Goal: Task Accomplishment & Management: Complete application form

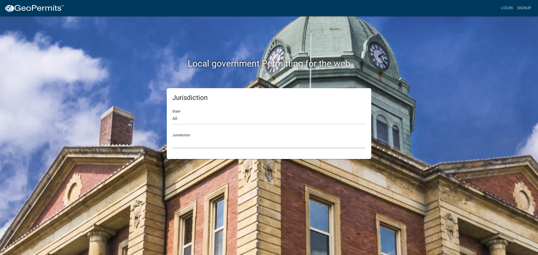
click at [184, 142] on select "[GEOGRAPHIC_DATA], [US_STATE] [GEOGRAPHIC_DATA], [US_STATE][PERSON_NAME][GEOGRA…" at bounding box center [268, 142] width 193 height 11
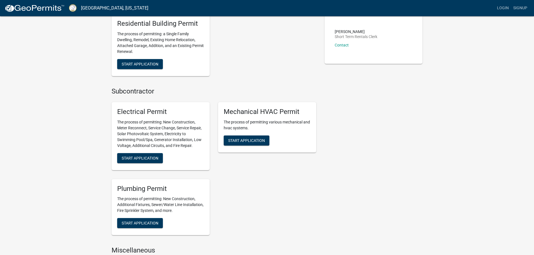
scroll to position [204, 0]
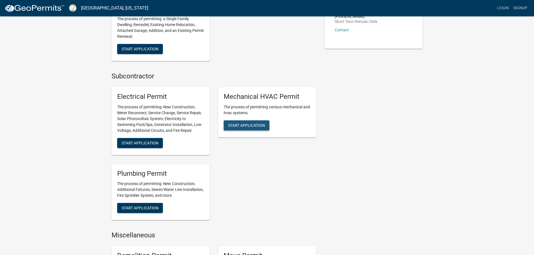
click at [257, 126] on span "Start Application" at bounding box center [246, 125] width 37 height 4
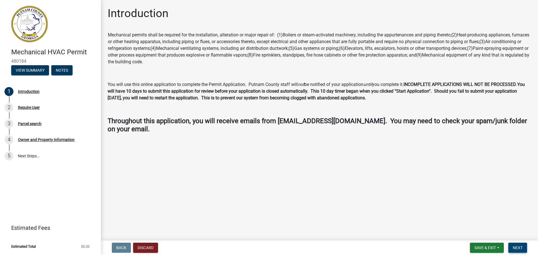
click at [519, 246] on span "Next" at bounding box center [518, 248] width 10 height 4
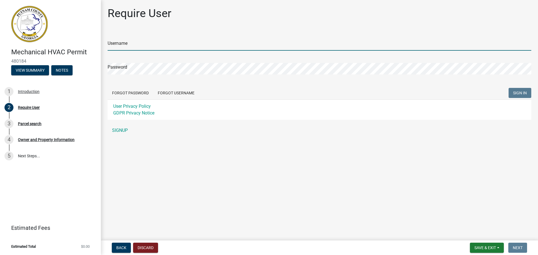
type input "bcowan"
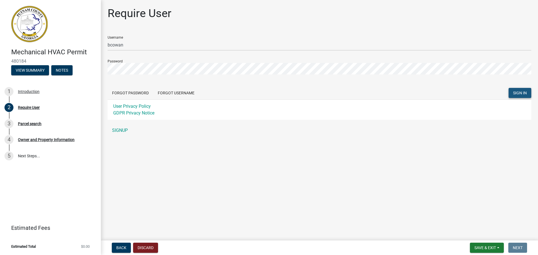
click at [520, 92] on span "SIGN IN" at bounding box center [520, 93] width 14 height 4
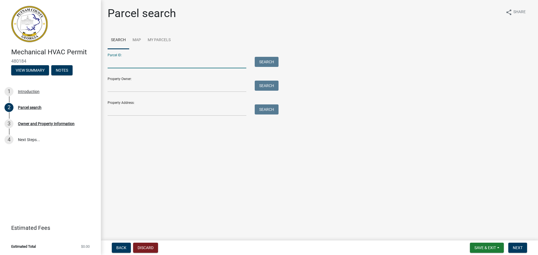
click at [120, 64] on input "Parcel ID:" at bounding box center [177, 62] width 139 height 11
click at [260, 61] on button "Search" at bounding box center [267, 62] width 24 height 10
click at [145, 63] on input "118 mags path" at bounding box center [177, 62] width 139 height 11
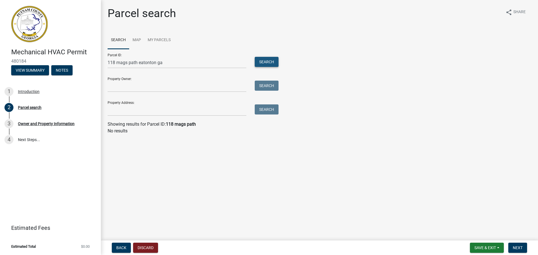
click at [268, 60] on button "Search" at bounding box center [267, 62] width 24 height 10
click at [170, 63] on input "118 mags path eatonton ga" at bounding box center [177, 62] width 139 height 11
click at [270, 64] on button "Search" at bounding box center [267, 62] width 24 height 10
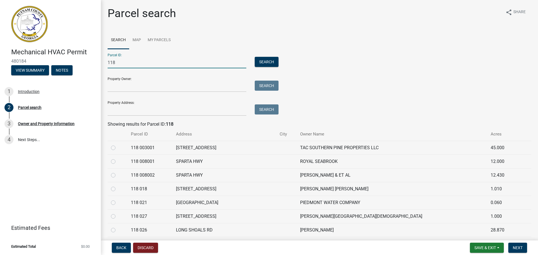
click at [117, 65] on input "118" at bounding box center [177, 62] width 139 height 11
type input "1"
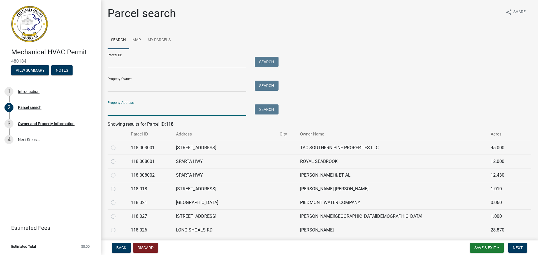
click at [127, 113] on input "Property Address:" at bounding box center [177, 110] width 139 height 11
type input "118 mags path"
click at [267, 111] on button "Search" at bounding box center [267, 110] width 24 height 10
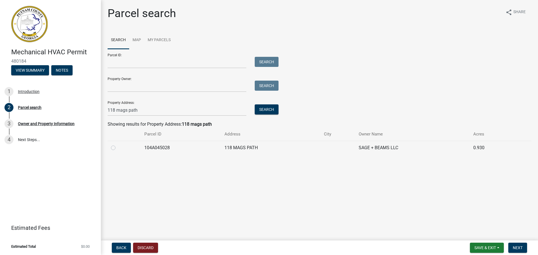
click at [118, 145] on label at bounding box center [118, 145] width 0 height 0
click at [118, 148] on input "radio" at bounding box center [120, 147] width 4 height 4
radio input "true"
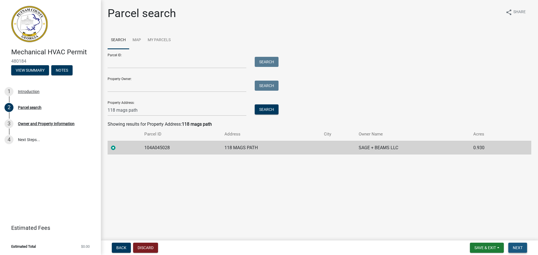
click at [519, 247] on span "Next" at bounding box center [518, 248] width 10 height 4
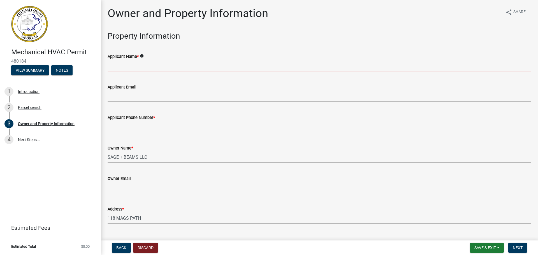
click at [119, 68] on input "Applicant Name *" at bounding box center [320, 65] width 424 height 11
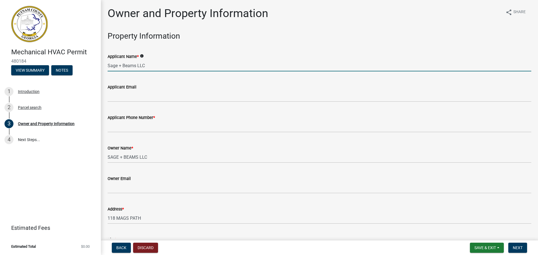
type input "Sage + Beams LLC"
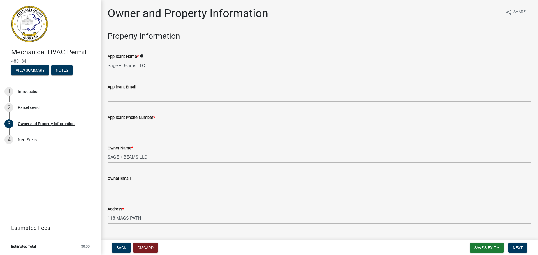
click at [122, 127] on input "Applicant Phone Number *" at bounding box center [320, 126] width 424 height 11
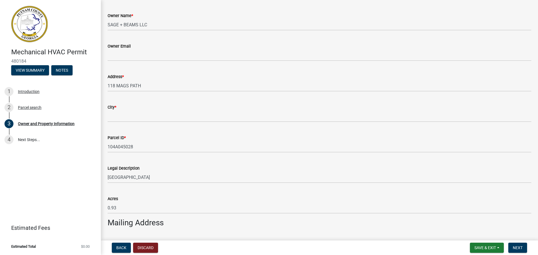
scroll to position [134, 0]
type input "000-000-0000"
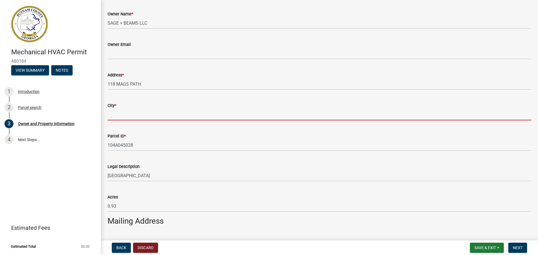
click at [115, 115] on input "City *" at bounding box center [320, 114] width 424 height 11
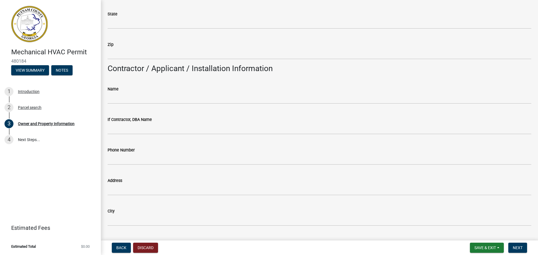
scroll to position [426, 0]
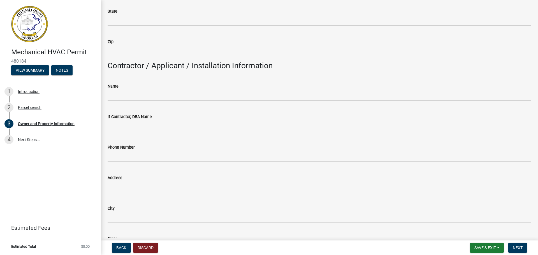
type input "Eatonton"
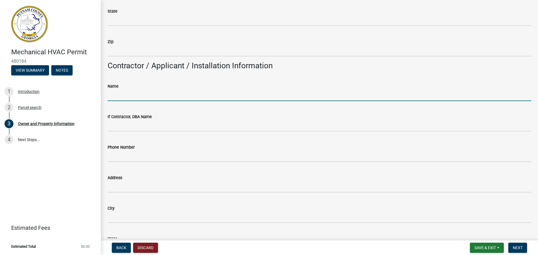
click at [121, 95] on input "Name" at bounding box center [320, 95] width 424 height 11
type input "W"
type input "Air Experts, Inc."
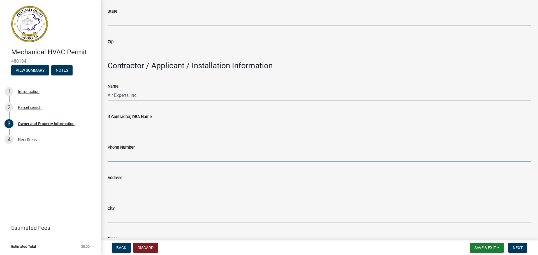
click at [121, 157] on input "Phone Number" at bounding box center [320, 156] width 424 height 11
type input "[PHONE_NUMBER]"
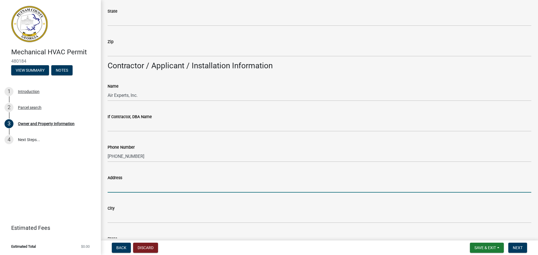
click at [112, 184] on input "Address" at bounding box center [320, 186] width 424 height 11
type input "P. O. Box 2432"
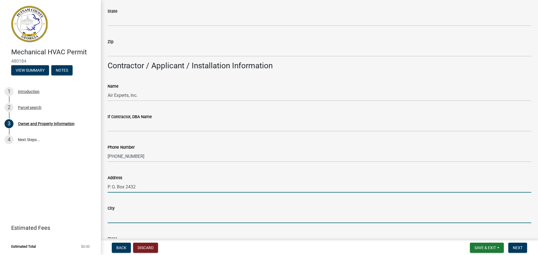
type input "[PERSON_NAME]"
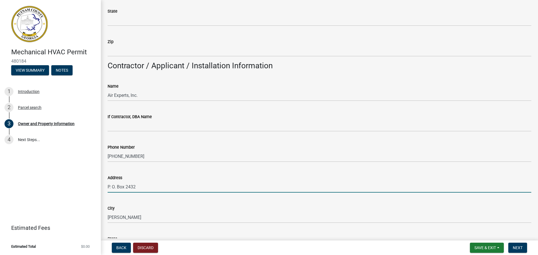
type input "[US_STATE]"
type input "30015"
type input "[EMAIL_ADDRESS][DOMAIN_NAME]"
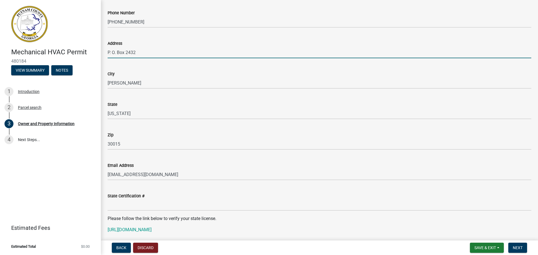
scroll to position [571, 0]
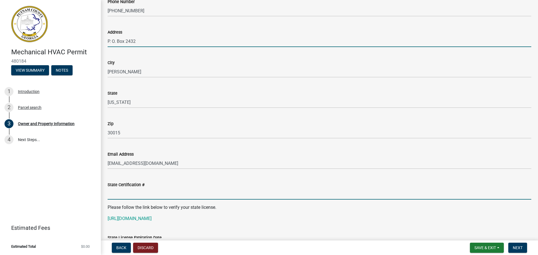
click at [123, 194] on input "State Certification #" at bounding box center [320, 193] width 424 height 11
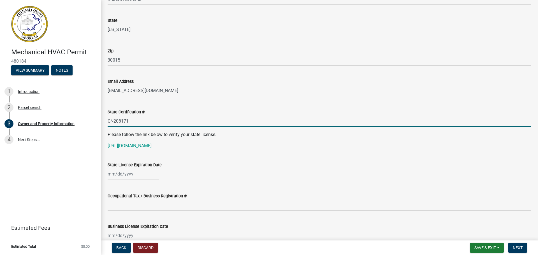
scroll to position [657, 0]
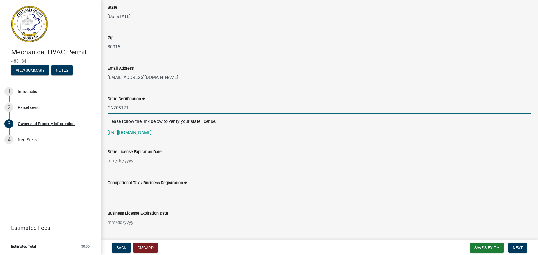
type input "CN208171"
select select "9"
select select "2025"
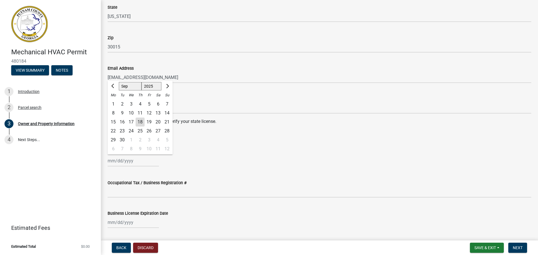
click at [134, 163] on div "[PERSON_NAME] Feb Mar Apr [PERSON_NAME][DATE] Oct Nov [DATE] 1526 1527 1528 152…" at bounding box center [133, 160] width 51 height 11
click at [168, 88] on button "Next month" at bounding box center [167, 86] width 7 height 9
select select "11"
click at [165, 141] on div "30" at bounding box center [167, 140] width 9 height 9
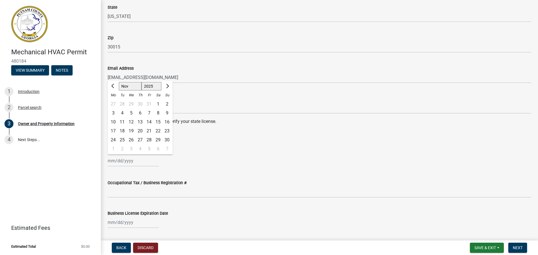
type input "[DATE]"
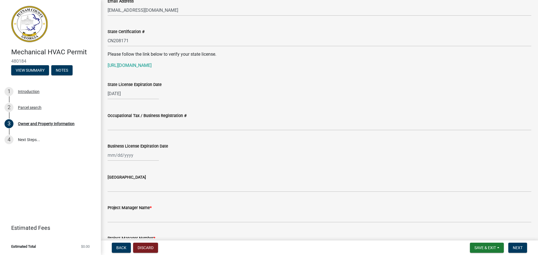
scroll to position [736, 0]
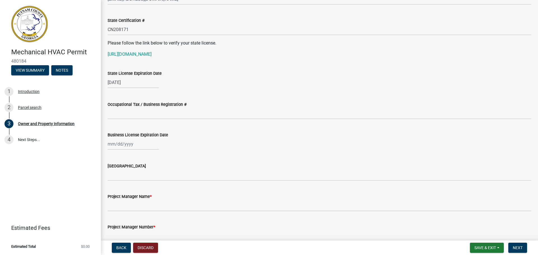
select select "9"
select select "2025"
click at [142, 145] on div "[PERSON_NAME] Feb Mar Apr [PERSON_NAME][DATE] Oct Nov [DATE] 1526 1527 1528 152…" at bounding box center [133, 143] width 51 height 11
click at [113, 154] on button "Previous month" at bounding box center [113, 156] width 7 height 9
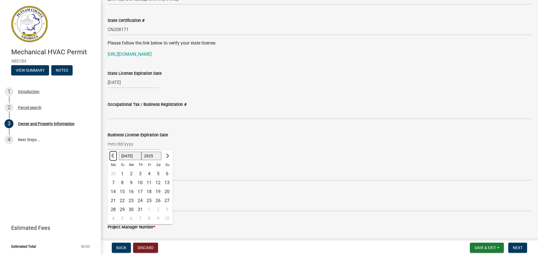
click at [111, 156] on button "Previous month" at bounding box center [113, 156] width 7 height 9
click at [168, 155] on span "Next month" at bounding box center [167, 156] width 4 height 4
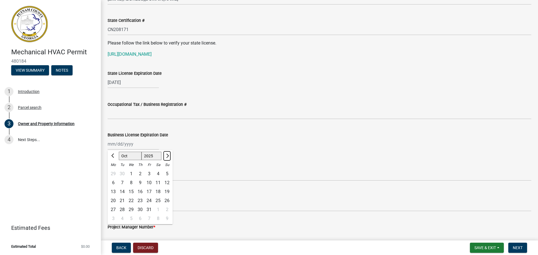
click at [168, 155] on span "Next month" at bounding box center [167, 156] width 4 height 4
select select "1"
select select "2026"
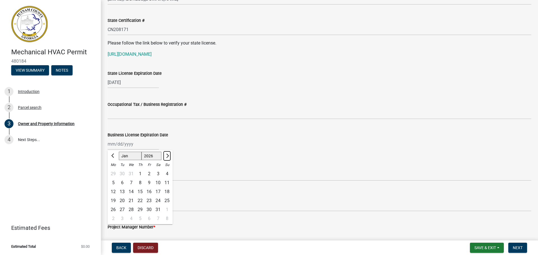
click at [168, 155] on span "Next month" at bounding box center [167, 156] width 4 height 4
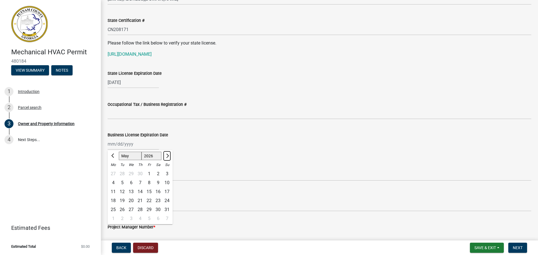
select select "6"
click at [121, 208] on div "30" at bounding box center [122, 209] width 9 height 9
type input "[DATE]"
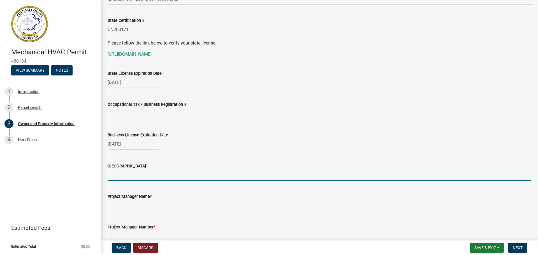
click at [119, 177] on input "[GEOGRAPHIC_DATA]" at bounding box center [320, 175] width 424 height 11
type input "N"
type input "Town of [GEOGRAPHIC_DATA]"
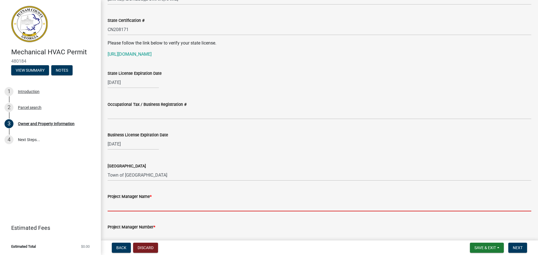
click at [120, 206] on input "Project Manager Name *" at bounding box center [320, 205] width 424 height 11
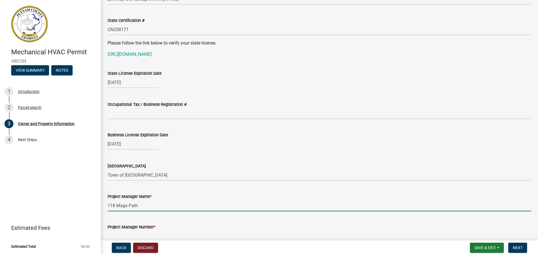
type input "118 Mags Path"
click at [537, 239] on div "Mechanical HVAC Permit 480184 View Summary Notes 1 Introduction 2 Parcel search…" at bounding box center [269, 127] width 538 height 255
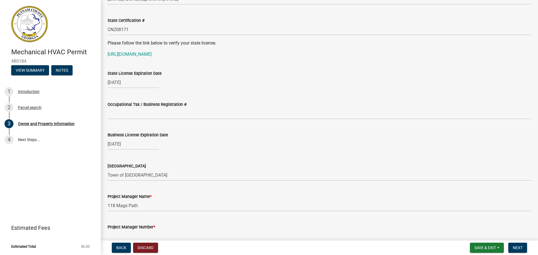
click at [537, 239] on div "Mechanical HVAC Permit 480184 View Summary Notes 1 Introduction 2 Parcel search…" at bounding box center [269, 127] width 538 height 255
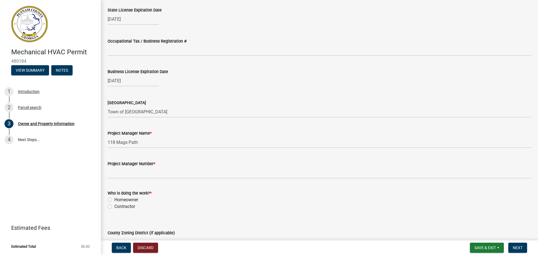
scroll to position [803, 0]
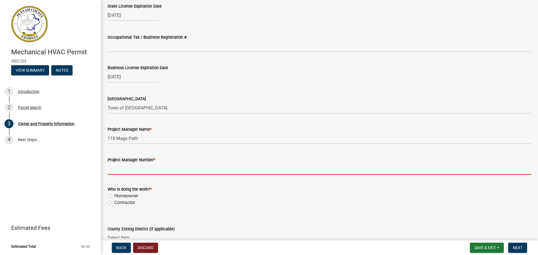
click at [123, 170] on input "Project Manager Number *" at bounding box center [320, 168] width 424 height 11
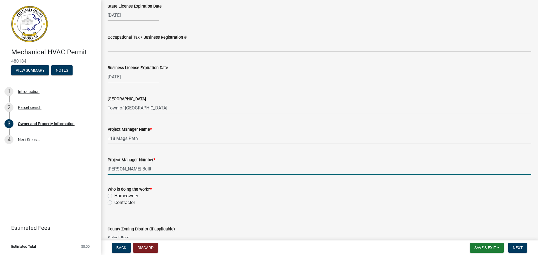
type input "[PERSON_NAME] Built"
click at [111, 203] on div "Who is doing the work? * Homeowner [DEMOGRAPHIC_DATA]" at bounding box center [320, 196] width 424 height 20
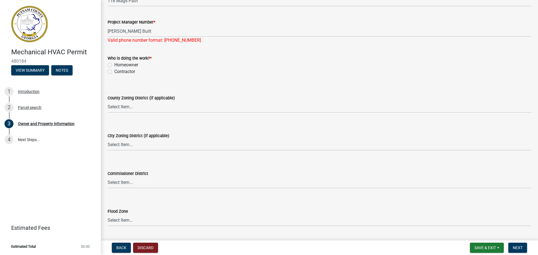
scroll to position [956, 0]
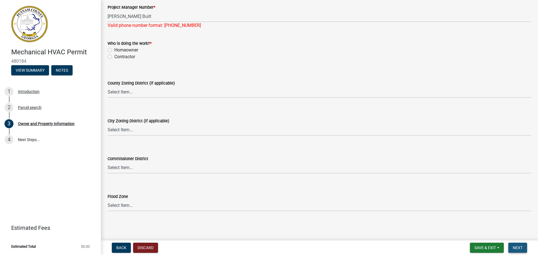
click at [516, 249] on span "Next" at bounding box center [518, 248] width 10 height 4
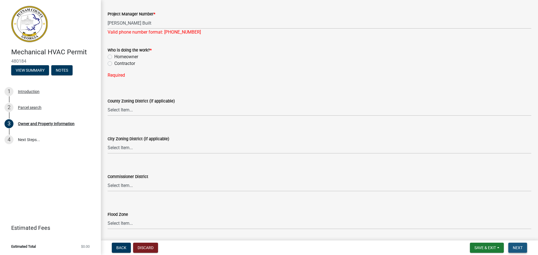
scroll to position [963, 0]
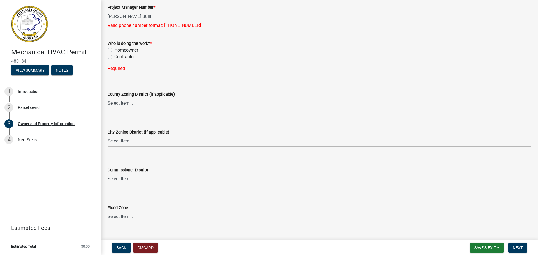
click at [114, 57] on label "Contractor" at bounding box center [124, 57] width 21 height 7
click at [114, 57] on input "Contractor" at bounding box center [116, 56] width 4 height 4
radio input "true"
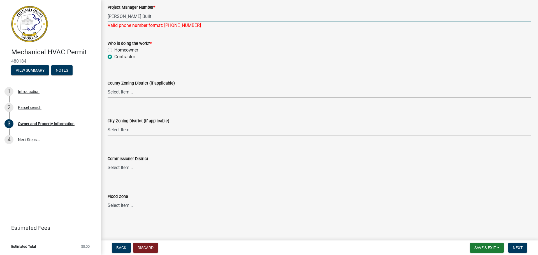
click at [149, 18] on input "[PERSON_NAME] Built" at bounding box center [320, 16] width 424 height 11
type input "S"
type input "000-000-0000"
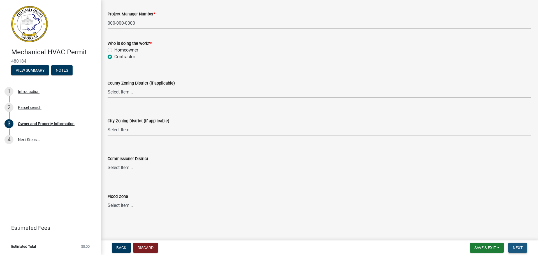
scroll to position [956, 0]
click at [516, 247] on span "Next" at bounding box center [518, 248] width 10 height 4
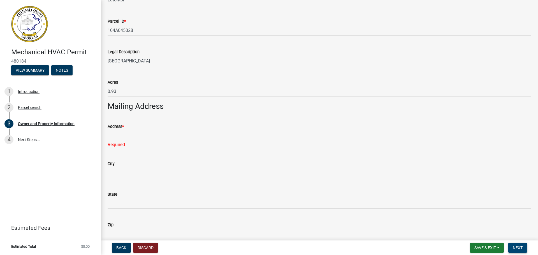
scroll to position [255, 0]
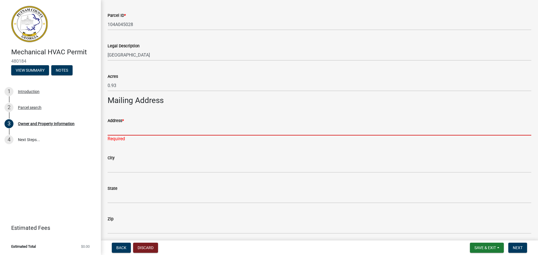
click at [118, 130] on input "Address *" at bounding box center [320, 129] width 424 height 11
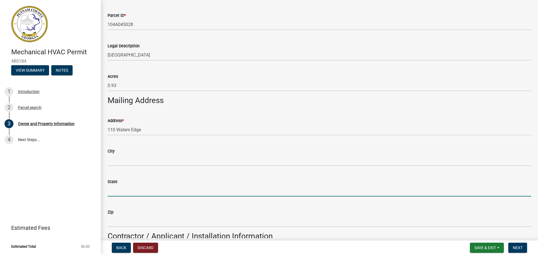
click at [163, 190] on form "State" at bounding box center [320, 187] width 424 height 18
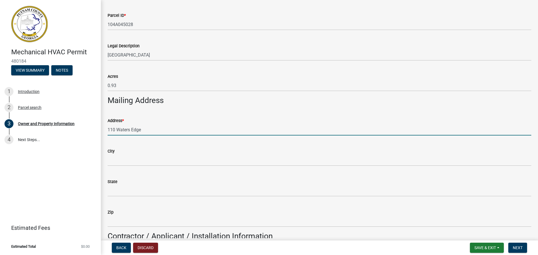
click at [151, 128] on input "110 Waters Edge" at bounding box center [320, 129] width 424 height 11
type input "1"
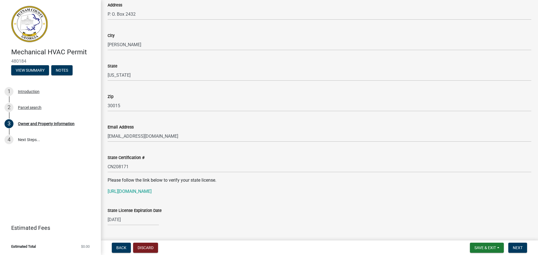
scroll to position [602, 0]
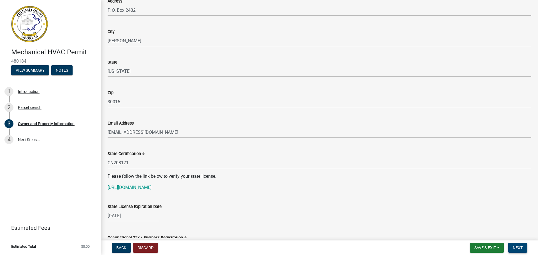
type input "118 Mags Path"
click at [515, 246] on span "Next" at bounding box center [518, 248] width 10 height 4
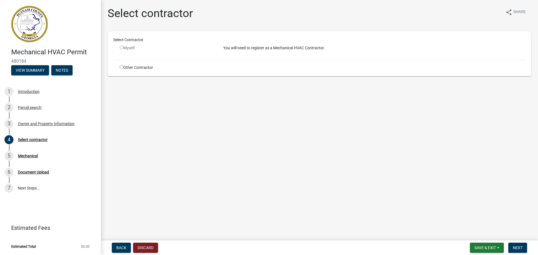
click at [122, 47] on input "radio" at bounding box center [122, 48] width 4 height 4
click at [254, 49] on p "You will need to register as a Mechanical HVAC Contractor." at bounding box center [374, 48] width 302 height 6
click at [121, 47] on input "radio" at bounding box center [122, 48] width 4 height 4
click at [122, 47] on input "radio" at bounding box center [122, 48] width 4 height 4
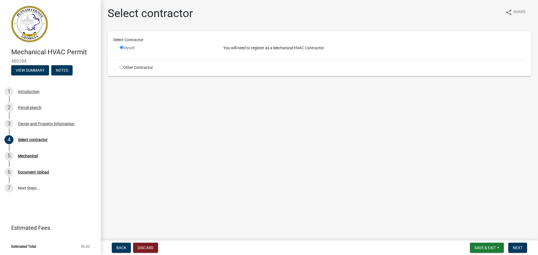
radio input "false"
click at [122, 68] on input "radio" at bounding box center [122, 67] width 4 height 4
radio input "true"
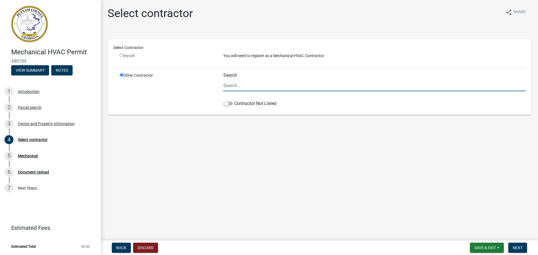
click at [251, 85] on input "Search" at bounding box center [374, 85] width 302 height 11
type input "[PERSON_NAME]"
click at [226, 104] on span at bounding box center [228, 104] width 10 height 4
click at [234, 100] on input "Contractor Not Listed" at bounding box center [234, 100] width 0 height 0
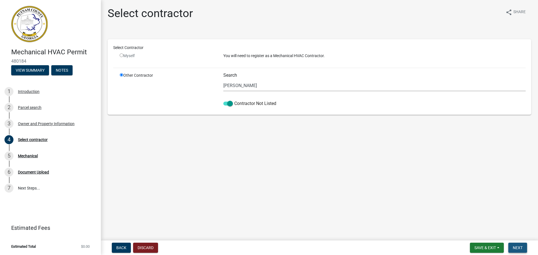
click at [519, 246] on span "Next" at bounding box center [518, 248] width 10 height 4
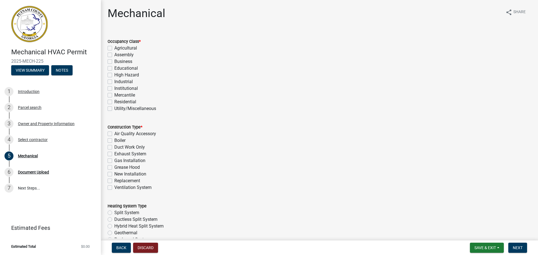
click at [114, 103] on label "Residential" at bounding box center [125, 102] width 22 height 7
click at [114, 102] on input "Residential" at bounding box center [116, 101] width 4 height 4
checkbox input "true"
checkbox input "false"
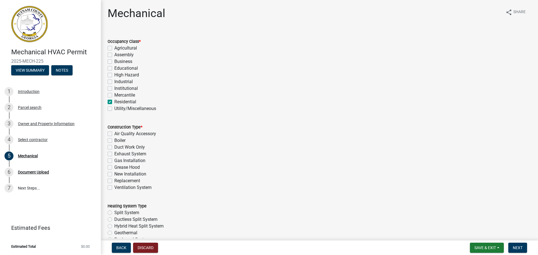
checkbox input "false"
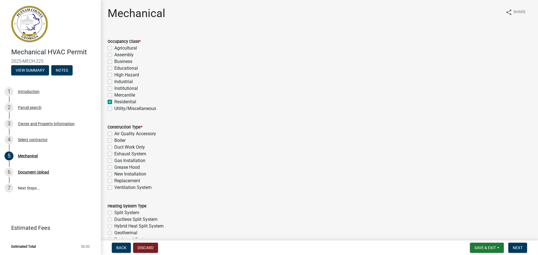
checkbox input "false"
checkbox input "true"
checkbox input "false"
click at [114, 174] on label "New Installation" at bounding box center [130, 174] width 32 height 7
click at [114, 174] on input "New Installation" at bounding box center [116, 173] width 4 height 4
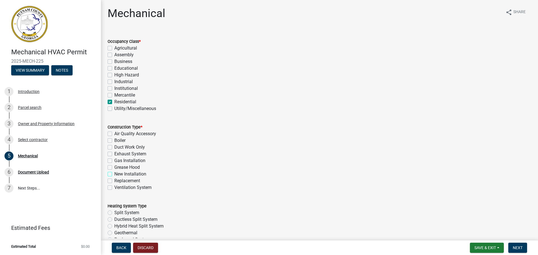
checkbox input "true"
checkbox input "false"
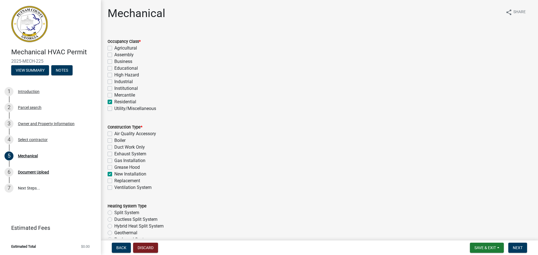
checkbox input "false"
checkbox input "true"
checkbox input "false"
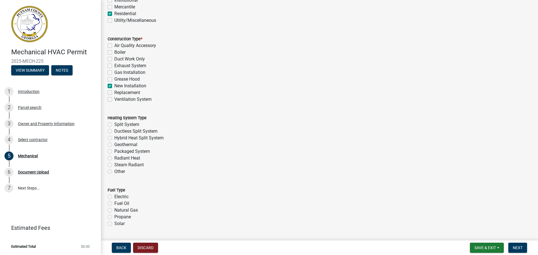
scroll to position [123, 0]
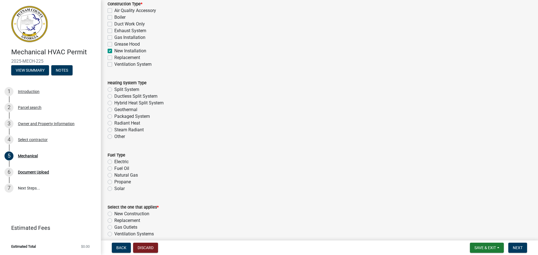
click at [114, 89] on label "Split System" at bounding box center [126, 89] width 25 height 7
click at [114, 89] on input "Split System" at bounding box center [116, 88] width 4 height 4
radio input "true"
click at [114, 161] on label "Electric" at bounding box center [121, 162] width 14 height 7
click at [114, 161] on input "Electric" at bounding box center [116, 161] width 4 height 4
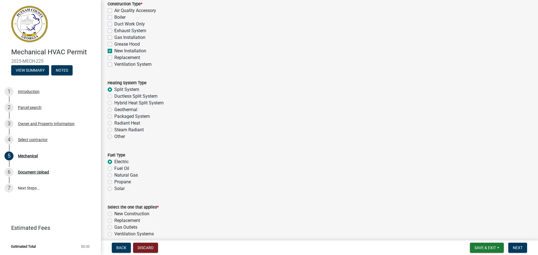
radio input "true"
click at [114, 213] on label "New Construction" at bounding box center [131, 214] width 35 height 7
click at [114, 213] on input "New Construction" at bounding box center [116, 213] width 4 height 4
radio input "true"
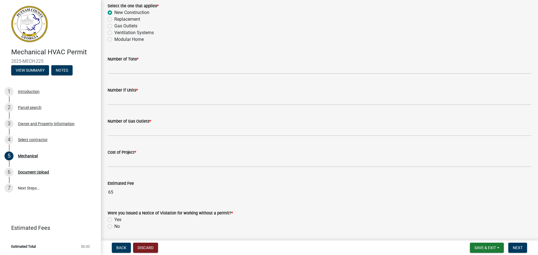
scroll to position [325, 0]
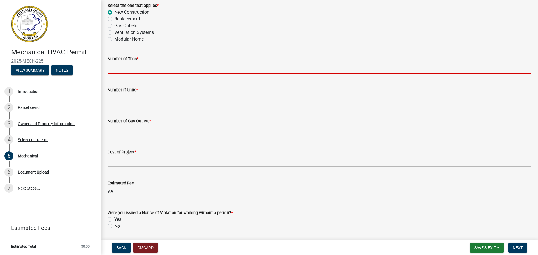
click at [115, 65] on input "text" at bounding box center [320, 67] width 424 height 11
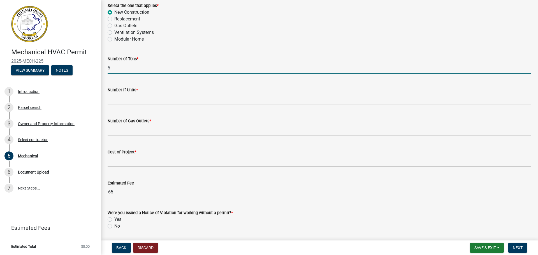
type input "5"
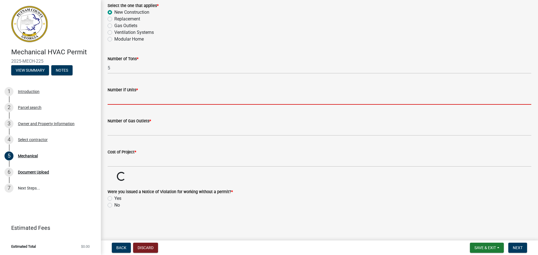
click at [119, 98] on input "text" at bounding box center [320, 98] width 424 height 11
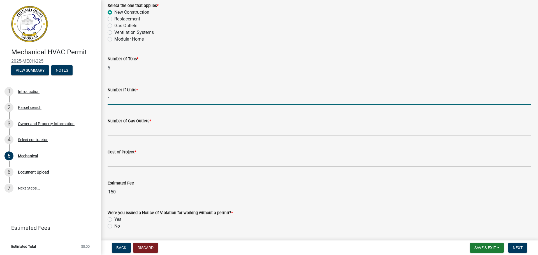
type input "1"
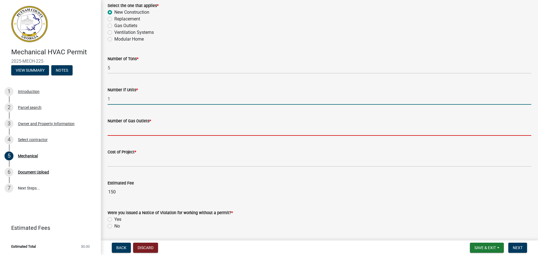
click at [116, 128] on input "text" at bounding box center [320, 129] width 424 height 11
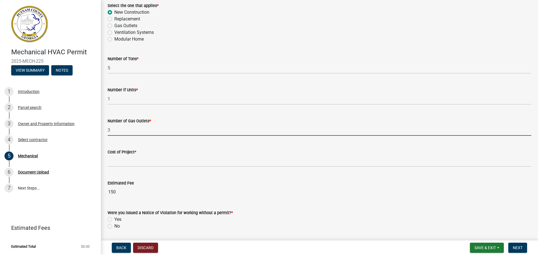
type input "3"
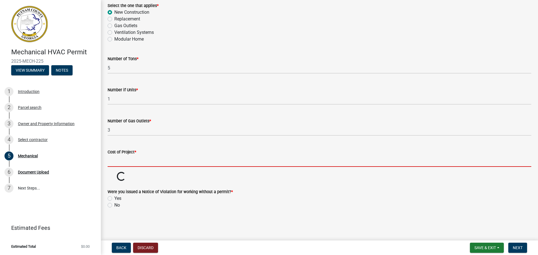
click at [120, 162] on input "text" at bounding box center [320, 161] width 424 height 11
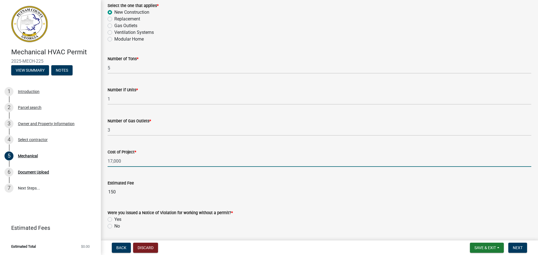
type input "17000"
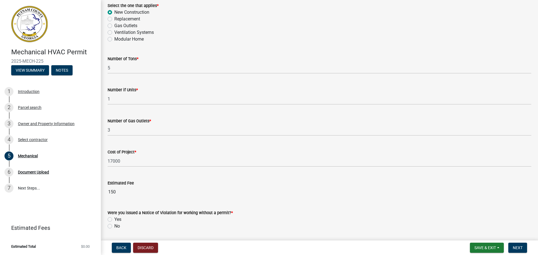
click at [114, 226] on label "No" at bounding box center [117, 226] width 6 height 7
click at [114, 226] on input "No" at bounding box center [116, 225] width 4 height 4
radio input "true"
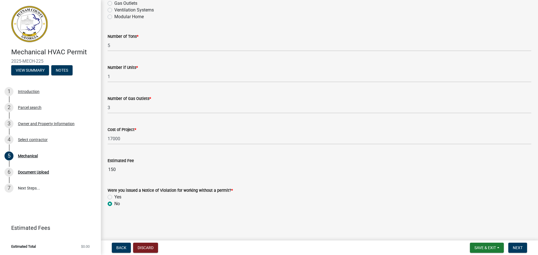
scroll to position [348, 0]
click at [519, 246] on span "Next" at bounding box center [518, 248] width 10 height 4
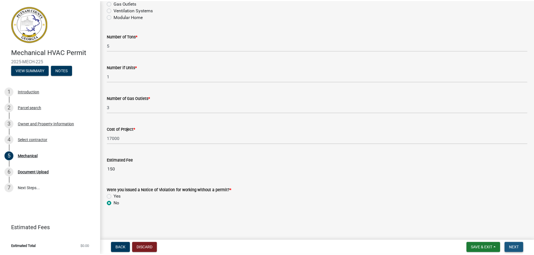
scroll to position [0, 0]
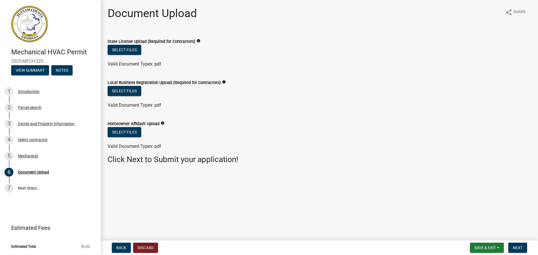
click at [168, 190] on main "Document Upload share Share State License Upload (Required for Contractors) inf…" at bounding box center [319, 119] width 437 height 238
click at [130, 52] on button "Select files" at bounding box center [125, 50] width 34 height 10
click at [131, 51] on button "Select files" at bounding box center [125, 50] width 34 height 10
click at [130, 50] on button "Select files" at bounding box center [125, 50] width 34 height 10
click at [133, 88] on button "Select files" at bounding box center [125, 91] width 34 height 10
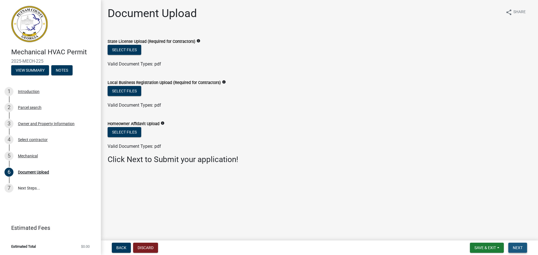
click at [520, 248] on span "Next" at bounding box center [518, 248] width 10 height 4
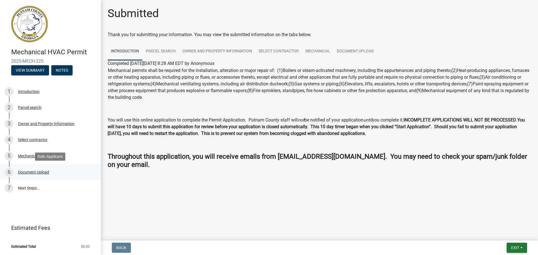
click at [22, 173] on div "Document Upload" at bounding box center [33, 172] width 31 height 4
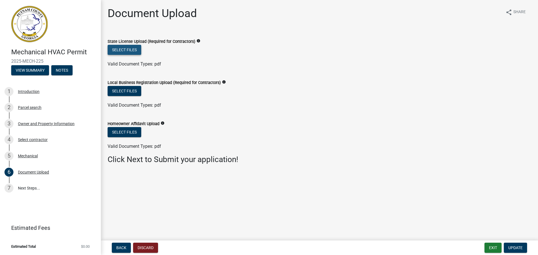
click at [124, 52] on button "Select files" at bounding box center [125, 50] width 34 height 10
click at [131, 48] on button "Select files" at bounding box center [125, 50] width 34 height 10
click at [134, 51] on button "Select files" at bounding box center [125, 50] width 34 height 10
click at [510, 247] on span "Update" at bounding box center [515, 248] width 14 height 4
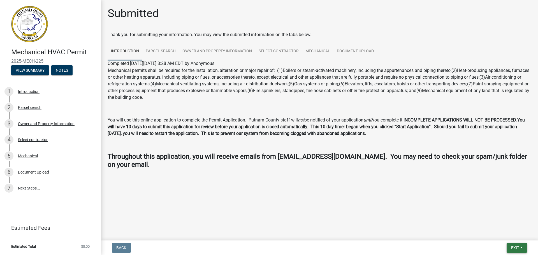
click at [513, 248] on span "Exit" at bounding box center [515, 248] width 8 height 4
click at [501, 233] on button "Save & Exit" at bounding box center [504, 233] width 45 height 13
